Goal: Check status: Check status

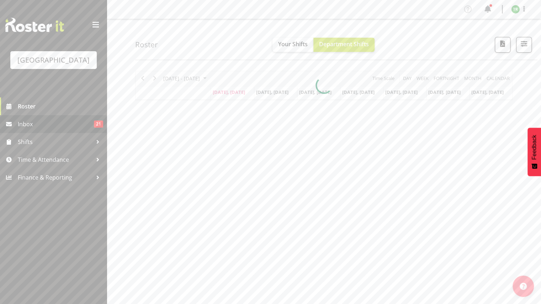
click at [71, 126] on span "Inbox" at bounding box center [56, 124] width 76 height 11
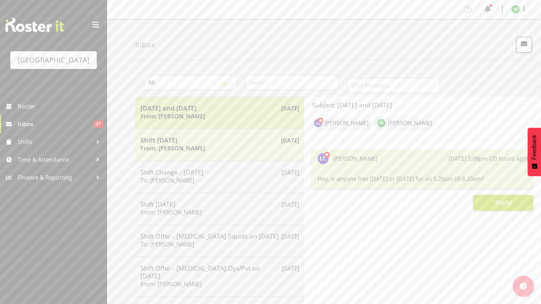
click at [160, 113] on h6 "From: [PERSON_NAME]" at bounding box center [173, 116] width 64 height 7
click at [189, 115] on h6 "From: [PERSON_NAME]" at bounding box center [173, 116] width 64 height 7
click at [264, 109] on h5 "[DATE] and [DATE]" at bounding box center [220, 108] width 158 height 8
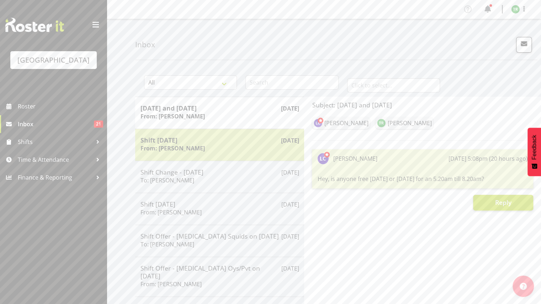
click at [244, 146] on div "Shift [DATE] From: [PERSON_NAME]" at bounding box center [220, 144] width 158 height 17
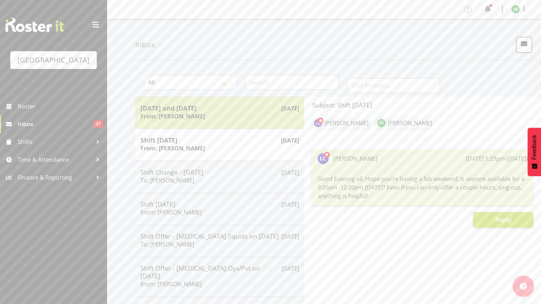
click at [221, 114] on div "[DATE] and [DATE] From: [PERSON_NAME]" at bounding box center [220, 112] width 158 height 17
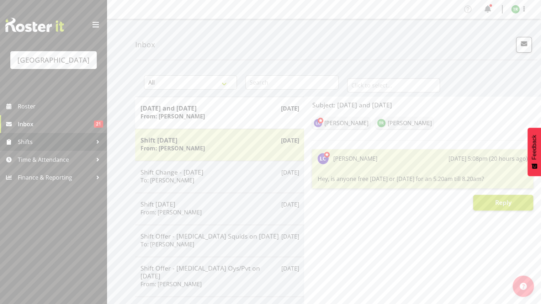
click at [58, 142] on span "Shifts" at bounding box center [55, 142] width 75 height 11
click at [54, 145] on span "Shifts" at bounding box center [55, 142] width 75 height 11
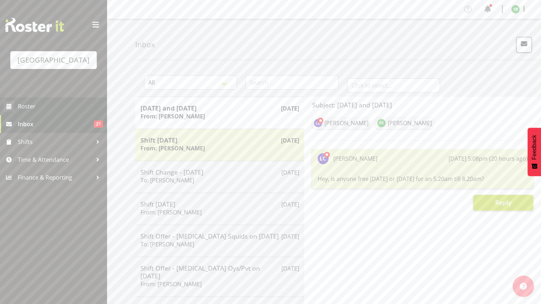
click at [51, 105] on span "Roster" at bounding box center [60, 106] width 85 height 11
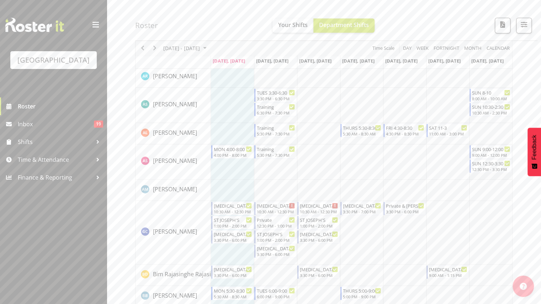
scroll to position [26, 0]
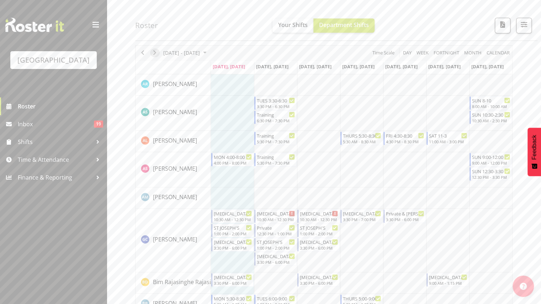
click at [153, 52] on span "Next" at bounding box center [155, 52] width 9 height 9
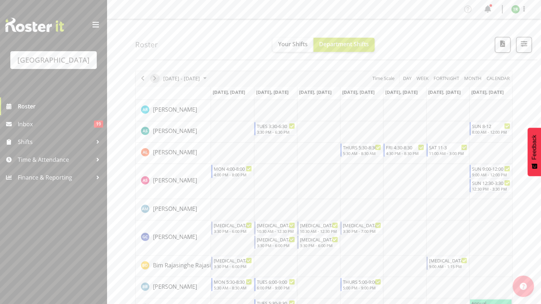
click at [156, 77] on span "Next" at bounding box center [155, 78] width 9 height 9
